Goal: Information Seeking & Learning: Learn about a topic

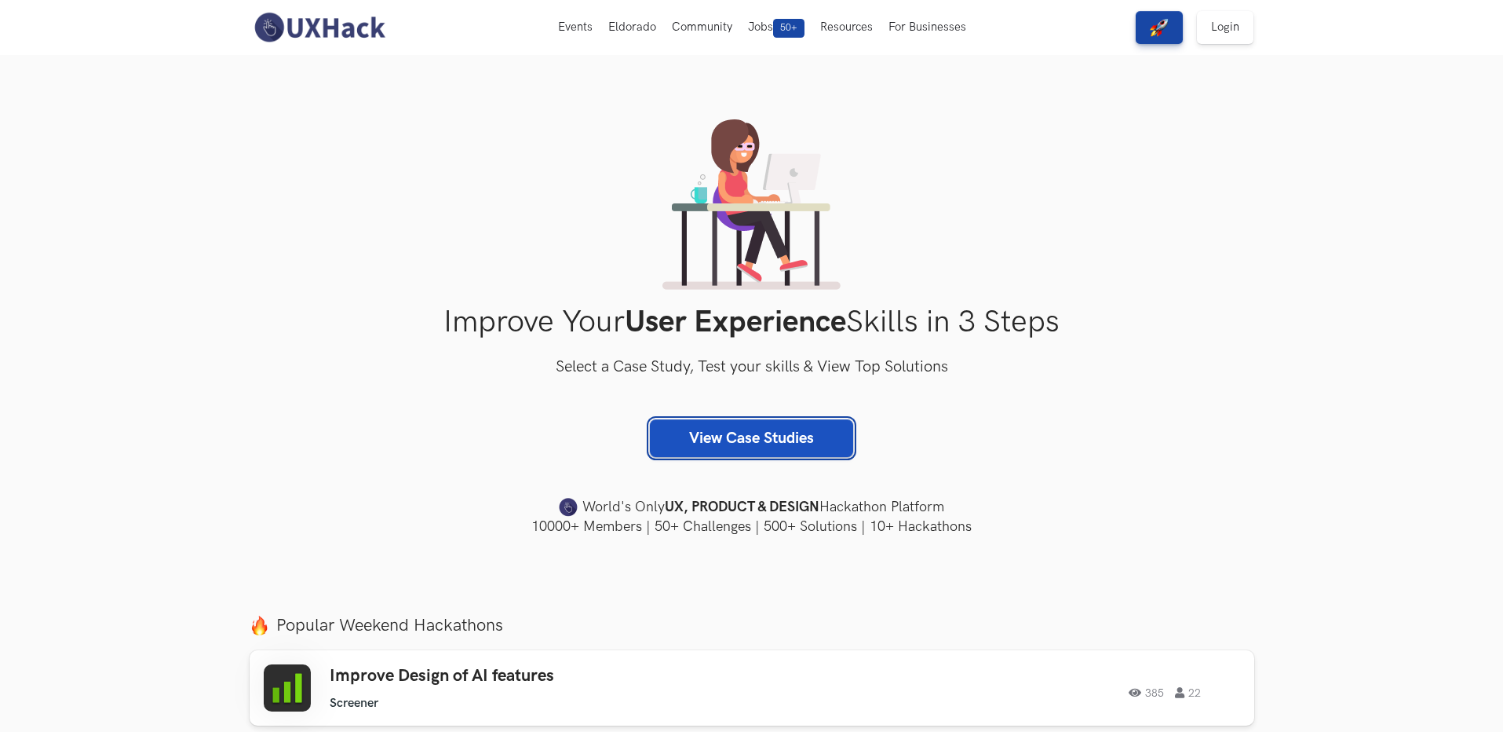
click at [761, 443] on link "View Case Studies" at bounding box center [751, 438] width 203 height 38
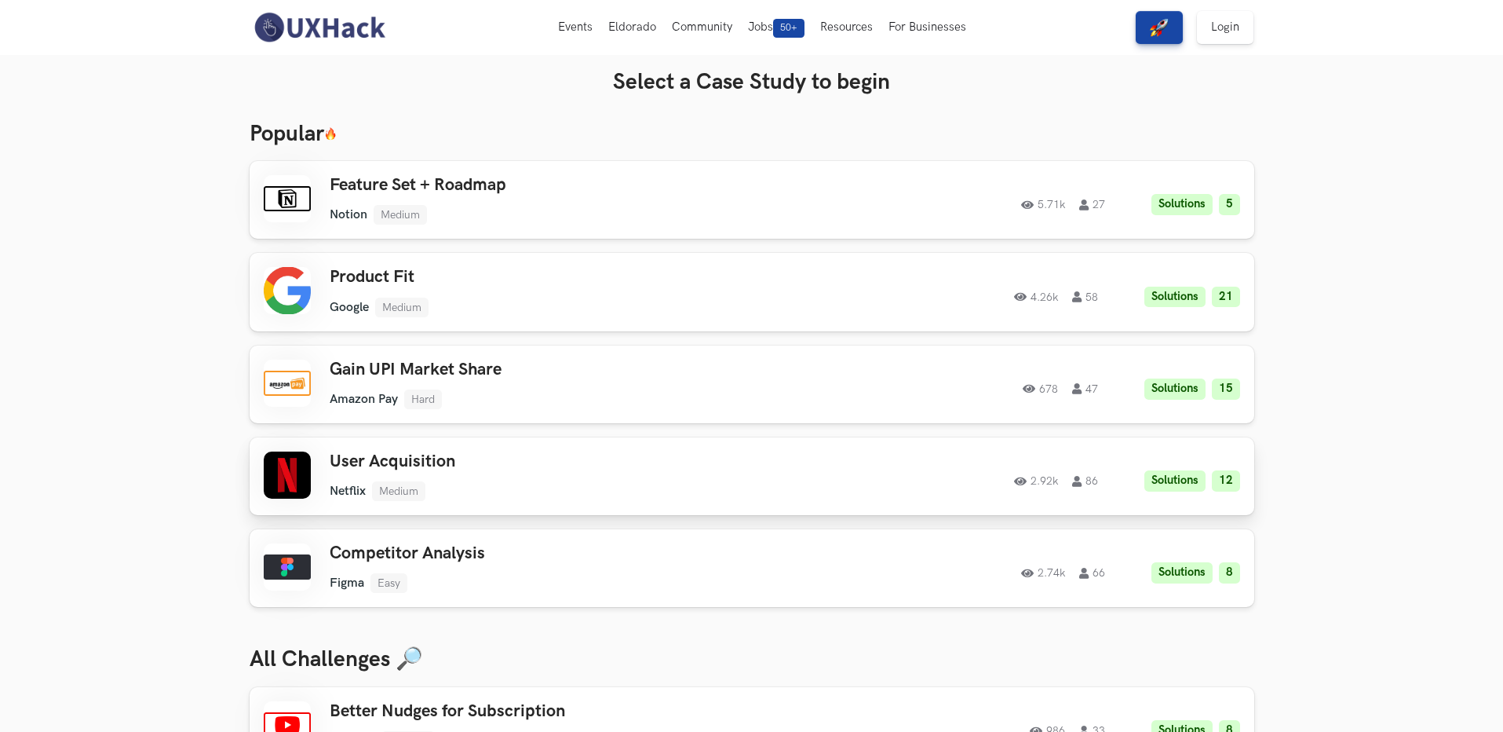
click at [561, 474] on div "User Acquisition Netflix Medium Netflix Medium Solutions 12 2.92k 86" at bounding box center [553, 475] width 446 height 49
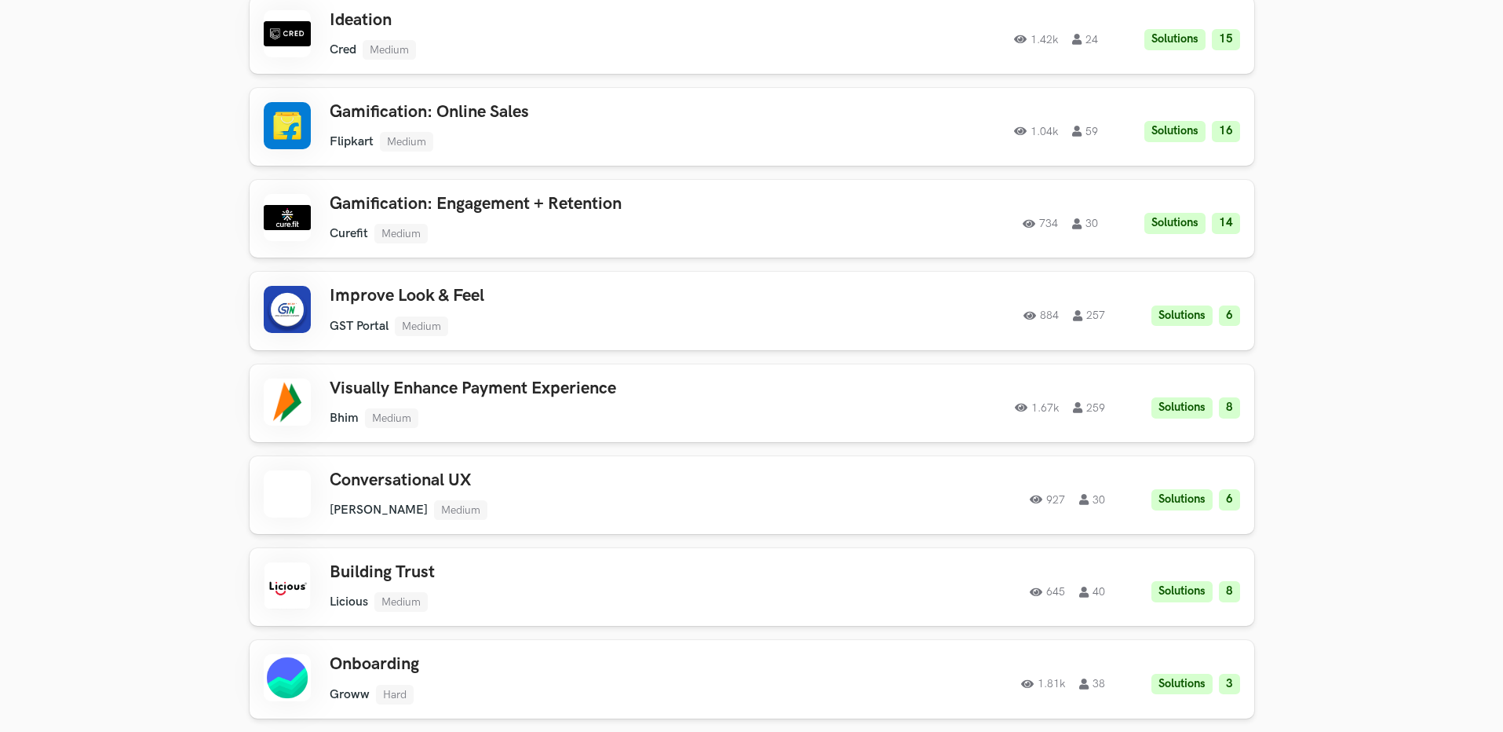
scroll to position [942, 0]
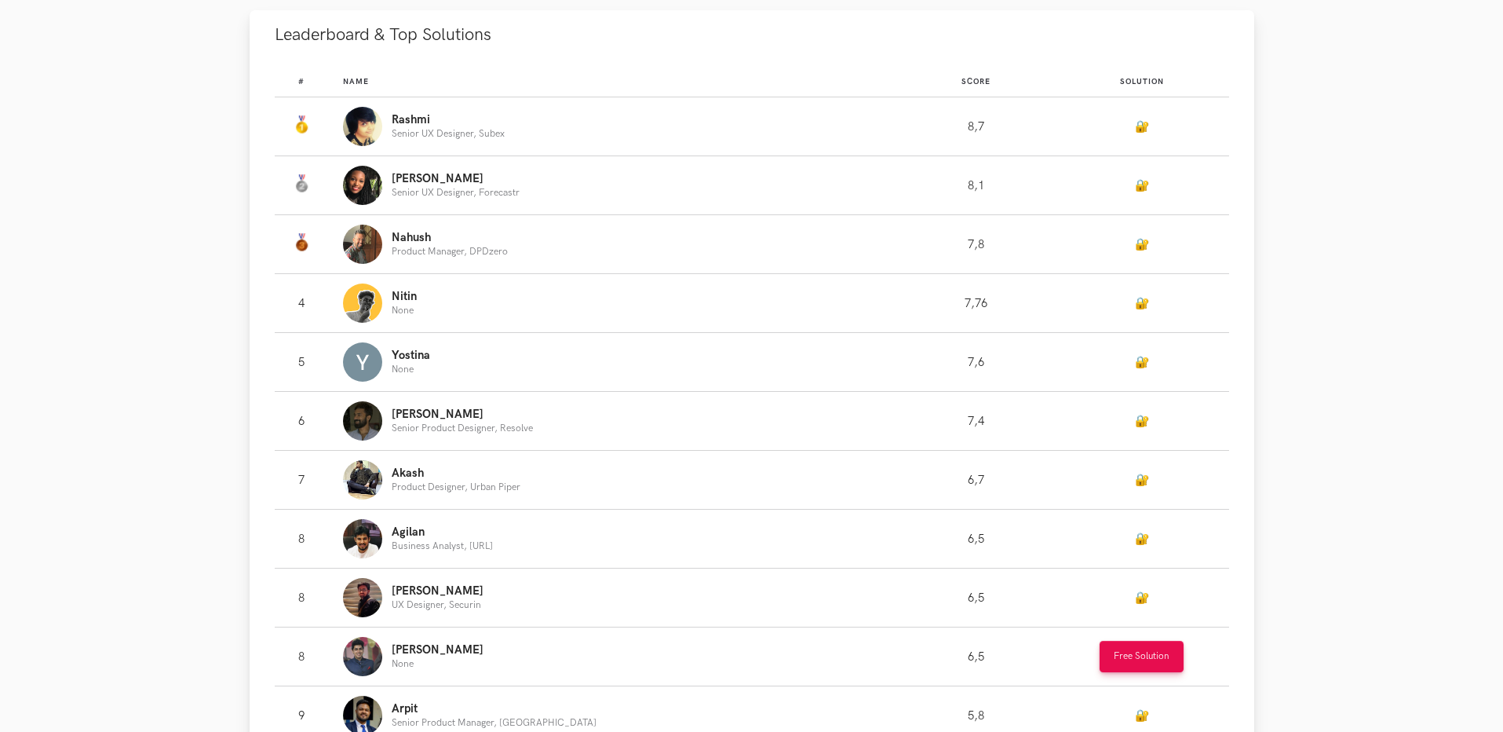
scroll to position [549, 0]
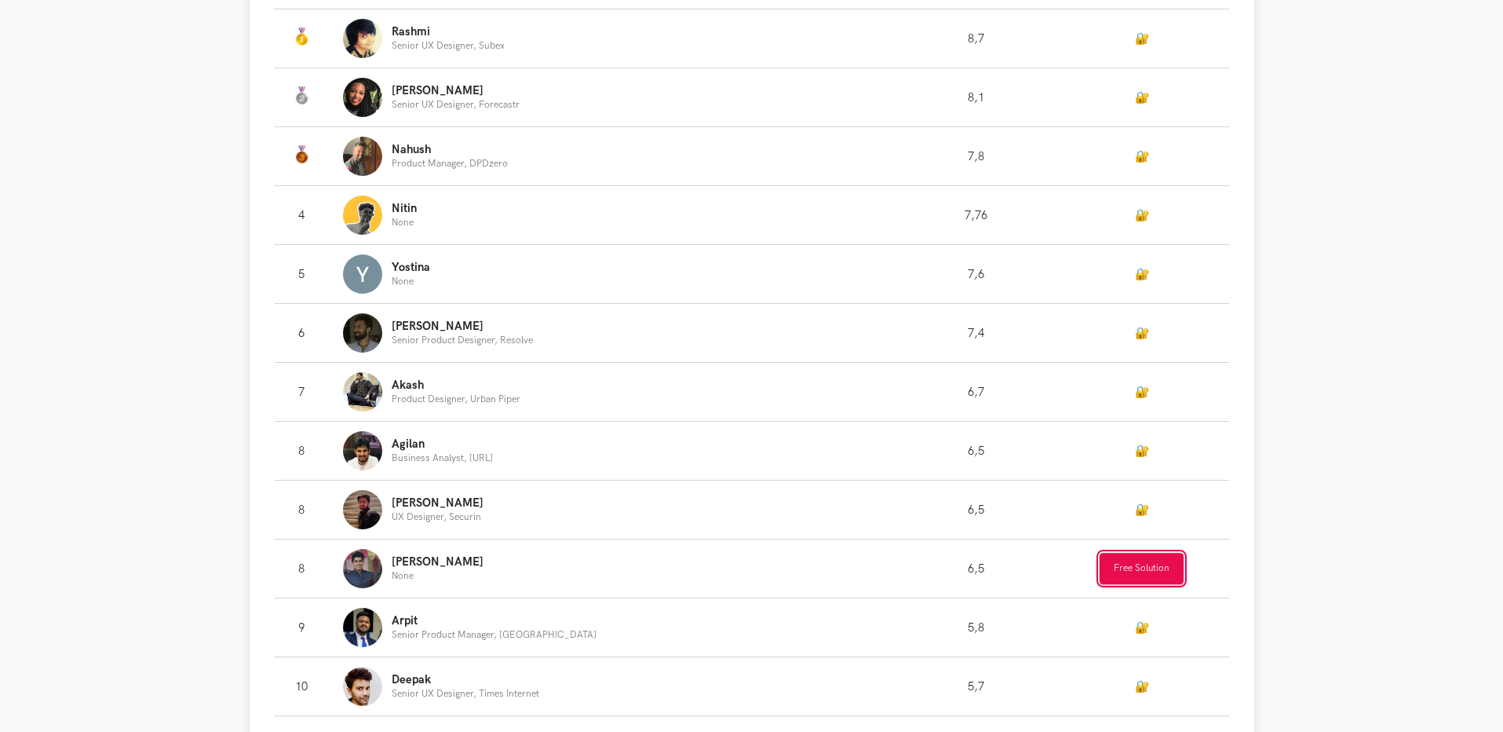
click at [1152, 575] on button "Free Solution" at bounding box center [1142, 568] width 84 height 31
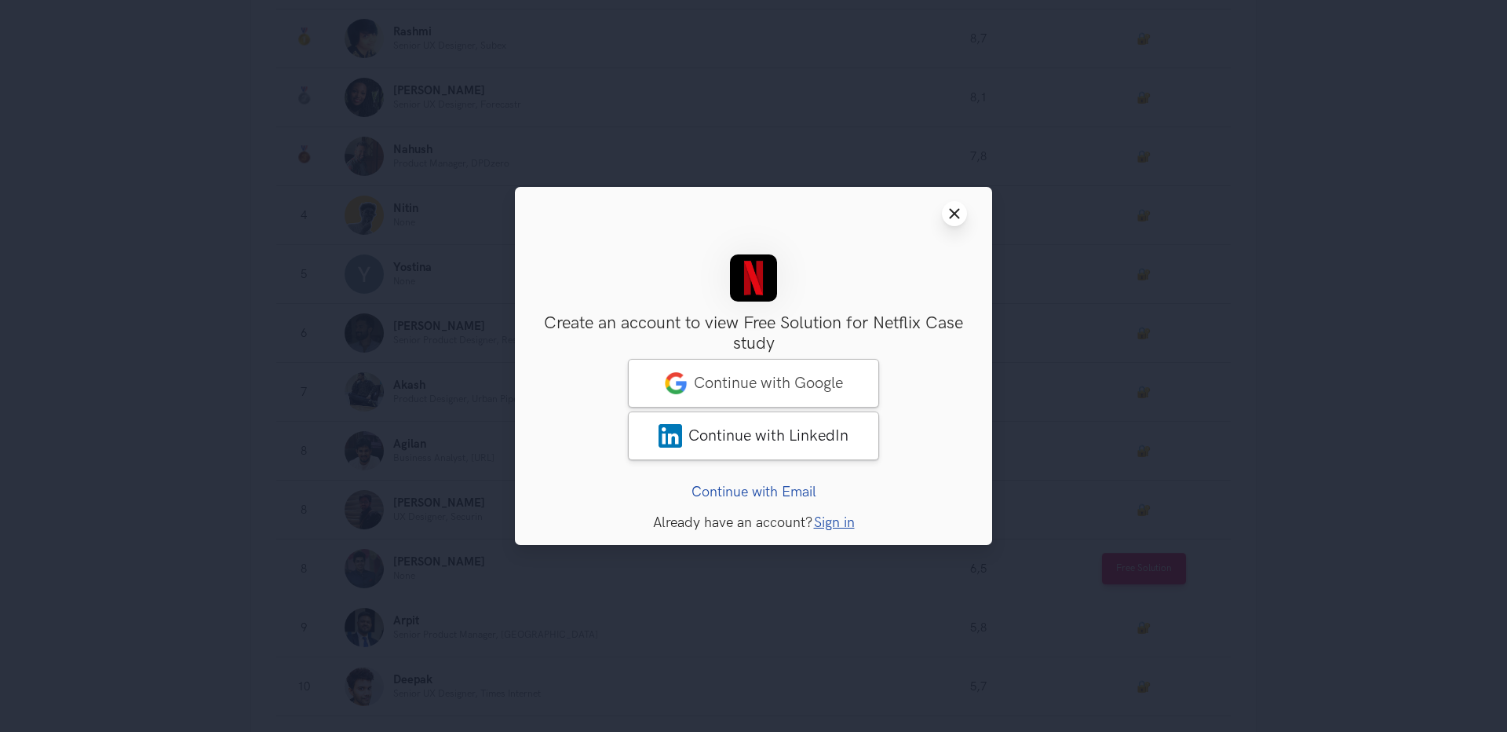
click at [958, 220] on button "Close modal window" at bounding box center [954, 213] width 25 height 25
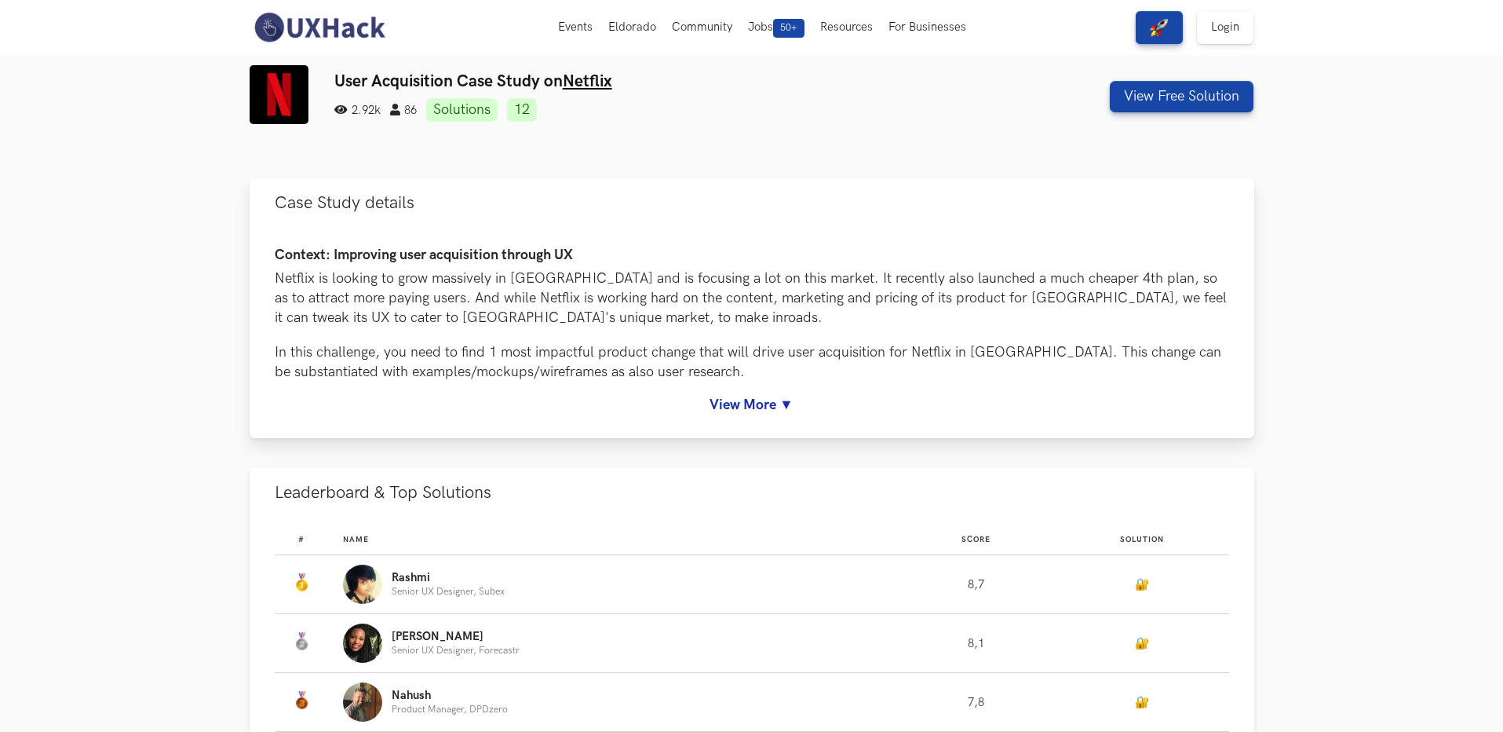
scroll to position [0, 0]
